Goal: Find specific page/section: Find specific page/section

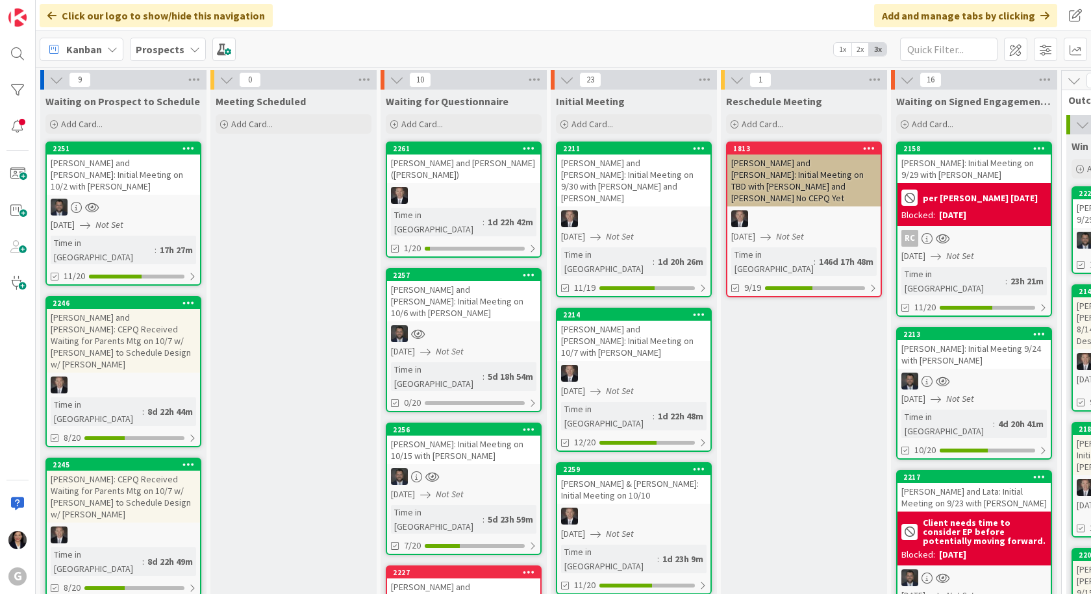
click at [97, 48] on span "Kanban" at bounding box center [84, 50] width 36 height 16
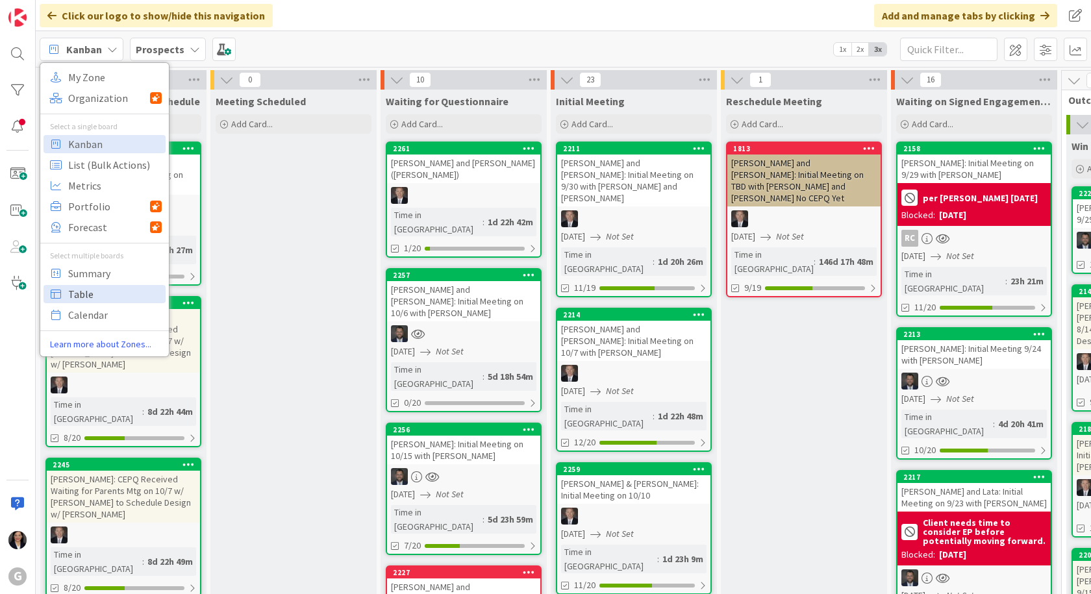
click at [79, 293] on span "Table" at bounding box center [114, 293] width 93 height 19
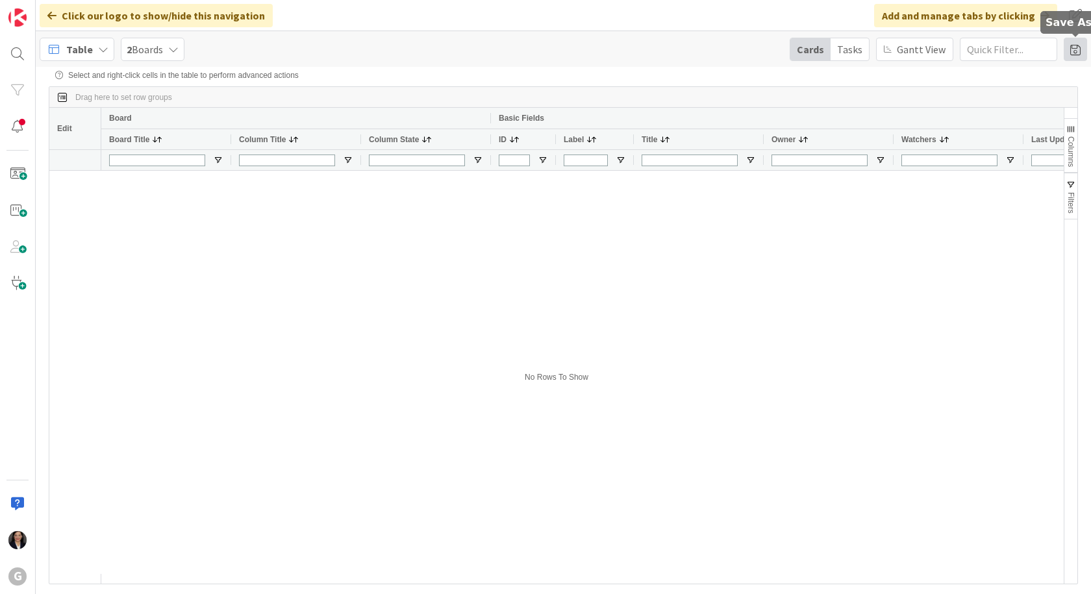
click at [1067, 49] on span at bounding box center [1074, 49] width 23 height 23
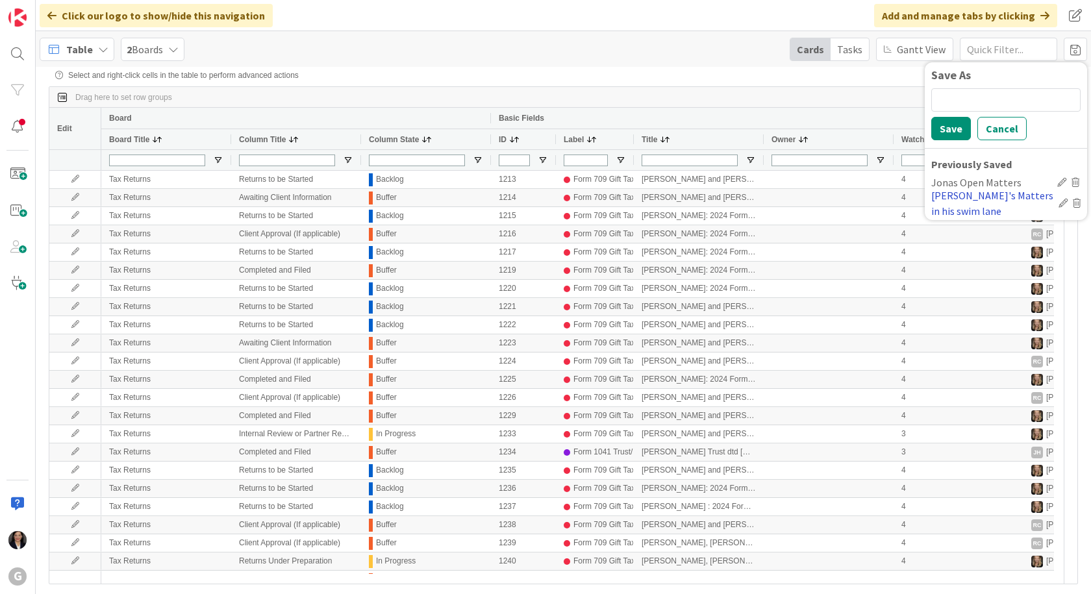
click at [981, 199] on div "[PERSON_NAME]'s Matters in his swim lane" at bounding box center [992, 203] width 122 height 31
type input "[PERSON_NAME]/[PERSON_NAME]"
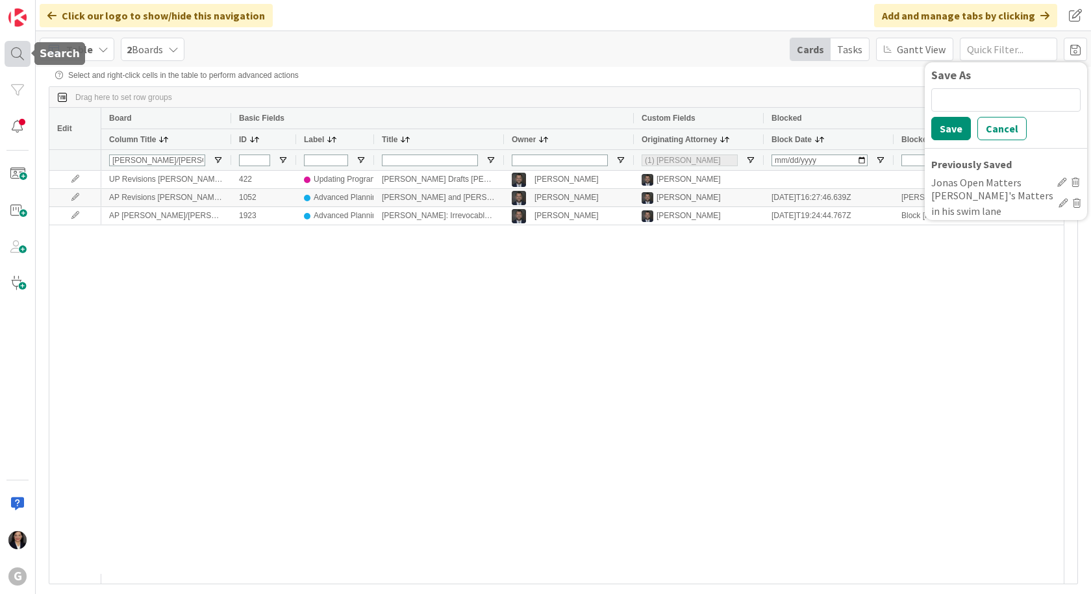
click at [62, 52] on div "Table" at bounding box center [77, 49] width 75 height 23
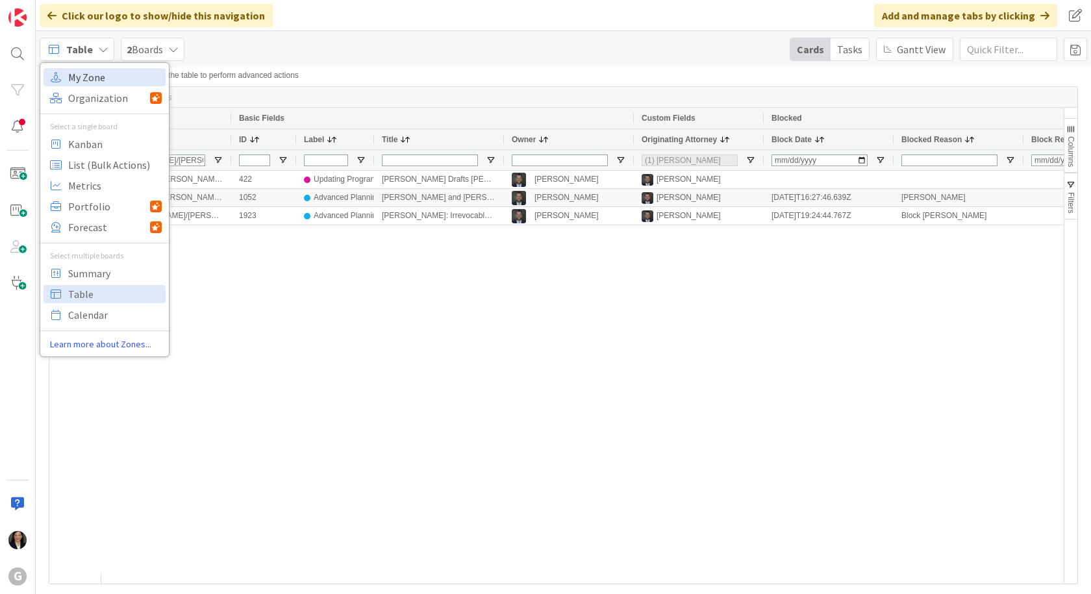
click at [79, 79] on span "My Zone" at bounding box center [114, 77] width 93 height 19
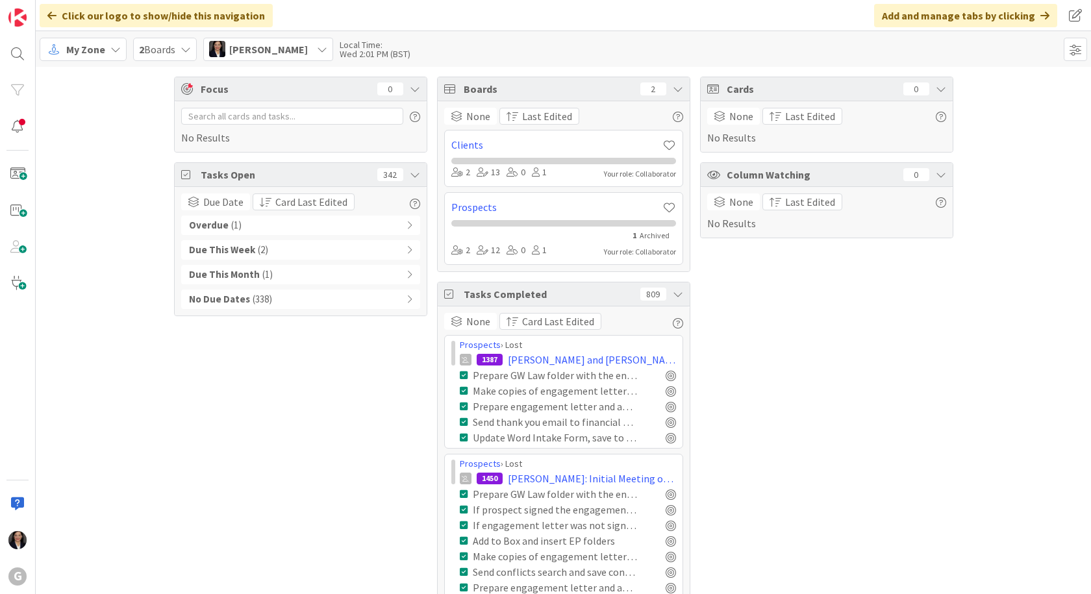
click at [94, 42] on span "My Zone" at bounding box center [85, 50] width 39 height 16
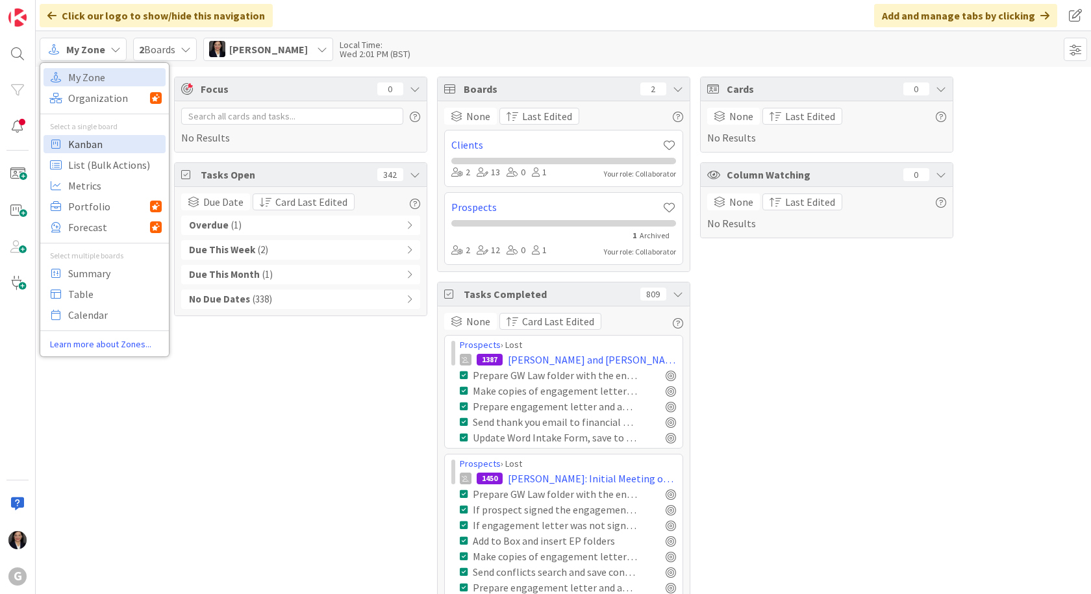
click at [88, 142] on span "Kanban" at bounding box center [114, 143] width 93 height 19
